Goal: Obtain resource: Download file/media

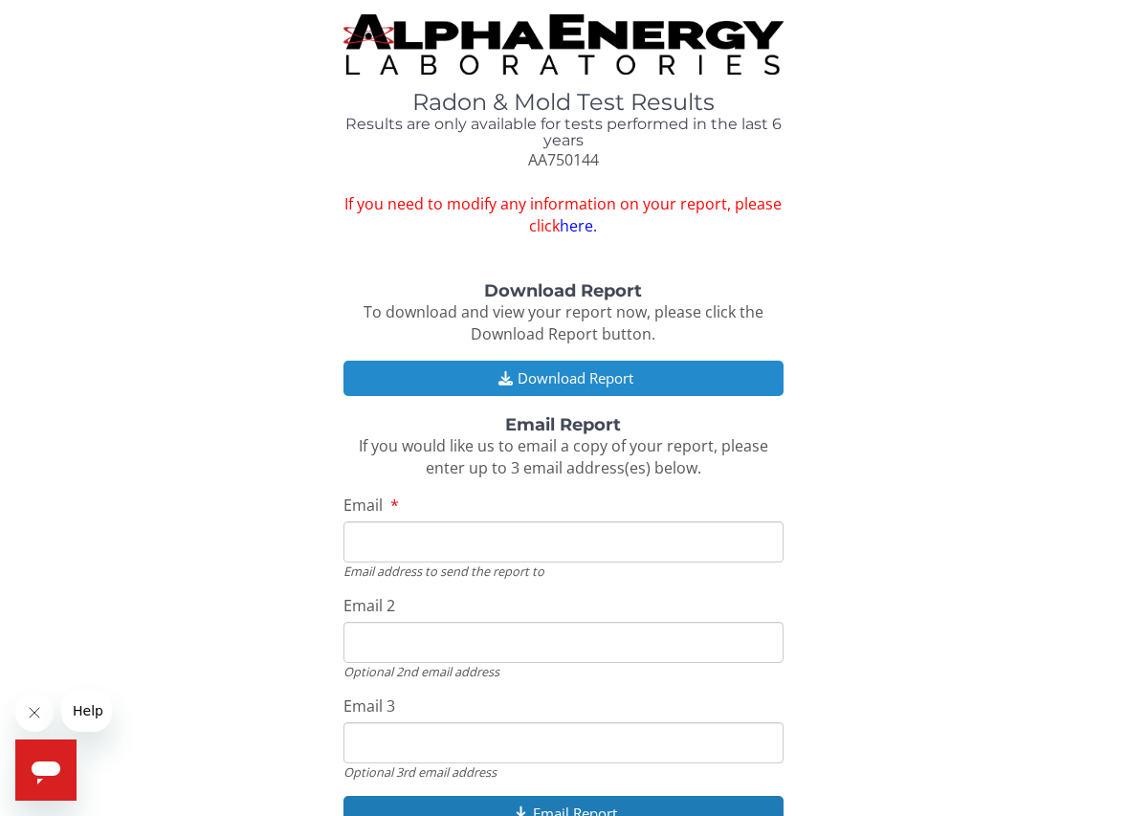
click at [663, 375] on button "Download Report" at bounding box center [562, 378] width 439 height 35
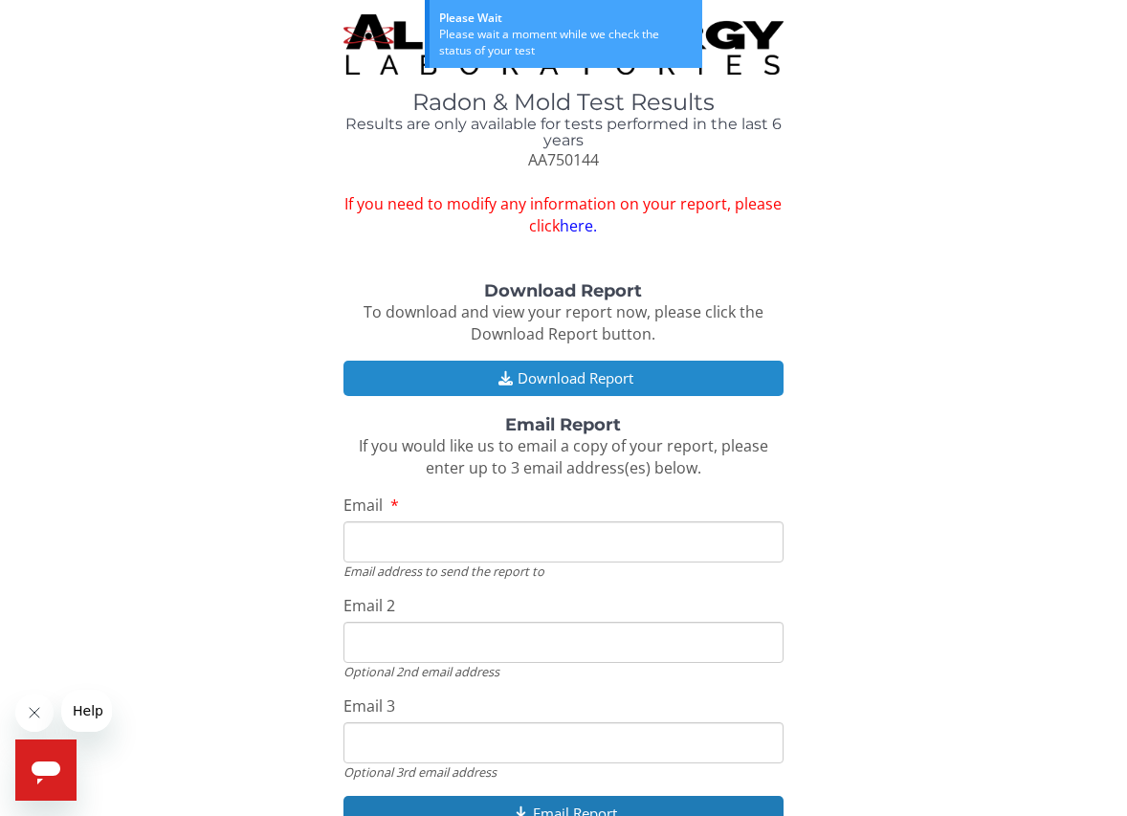
click at [573, 383] on button "Download Report" at bounding box center [562, 378] width 439 height 35
